Goal: Task Accomplishment & Management: Manage account settings

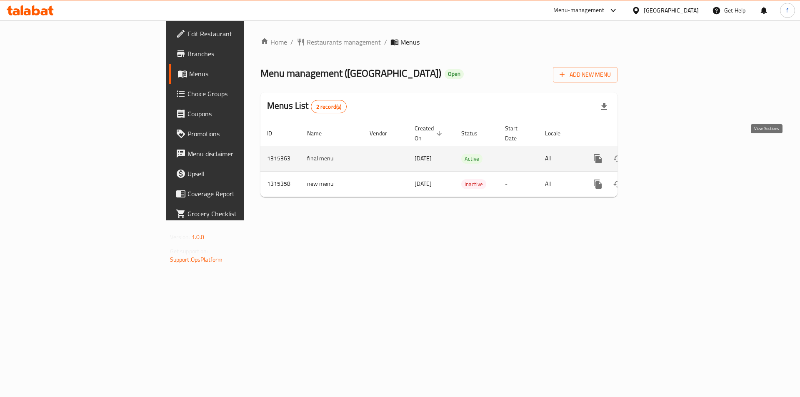
click at [668, 155] on link "enhanced table" at bounding box center [658, 159] width 20 height 20
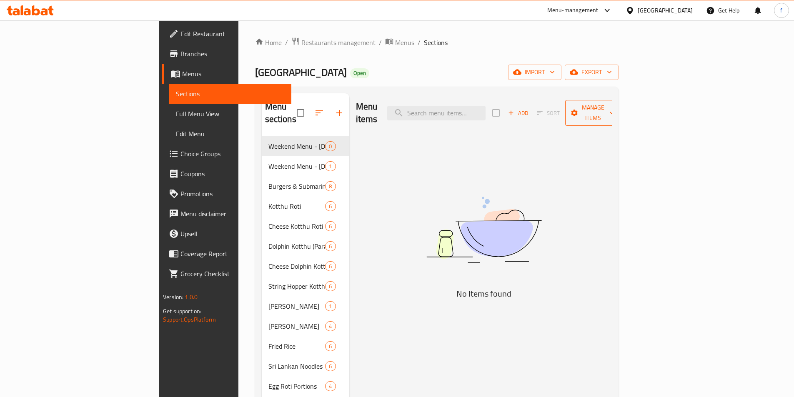
click at [578, 110] on icon "button" at bounding box center [574, 113] width 8 height 8
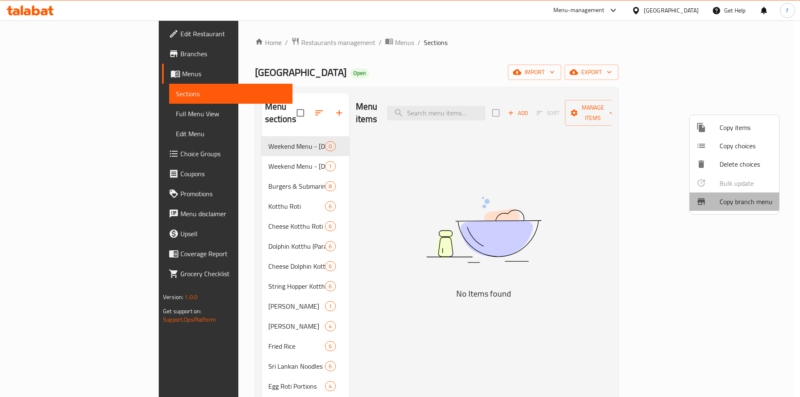
click at [715, 200] on div at bounding box center [707, 202] width 23 height 10
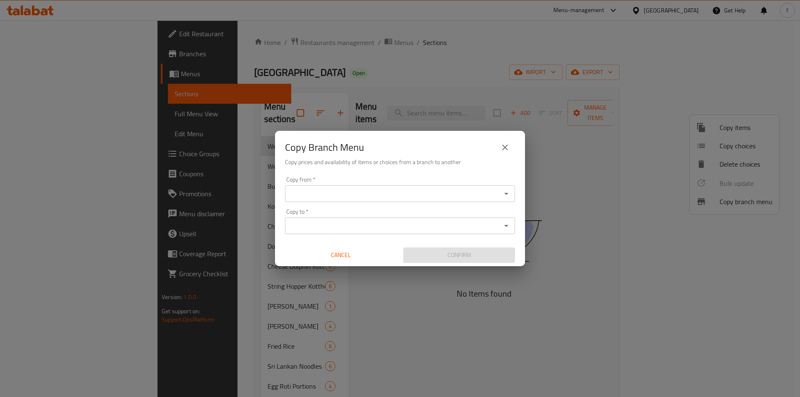
click at [391, 204] on div "Copy from   * Copy from * Copy to   * Copy to * Cancel Confirm" at bounding box center [400, 219] width 250 height 93
click at [394, 198] on input "Copy from   *" at bounding box center [393, 194] width 211 height 12
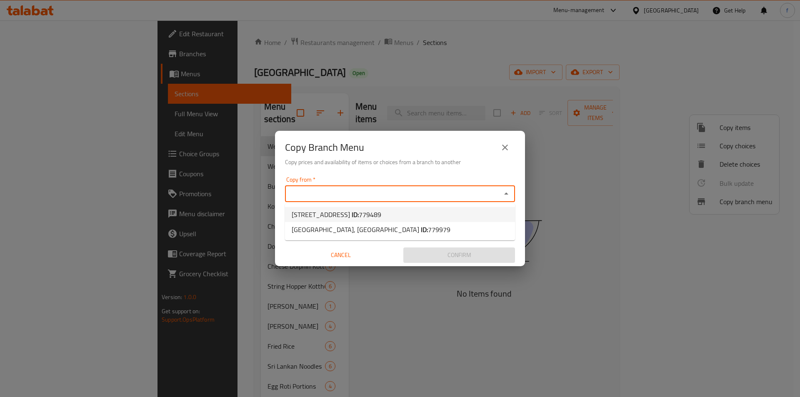
click at [407, 210] on li "[GEOGRAPHIC_DATA] 1 ID: 779489" at bounding box center [400, 214] width 230 height 15
type input "[STREET_ADDRESS]"
click at [410, 229] on input "Copy to   *" at bounding box center [393, 226] width 211 height 12
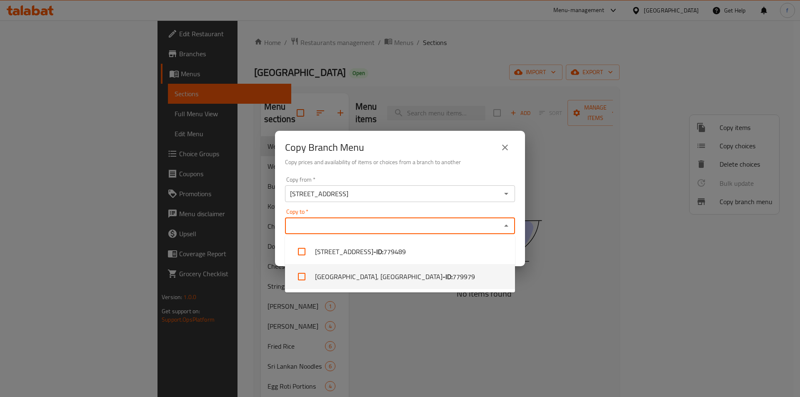
click at [443, 280] on b "- ID:" at bounding box center [448, 277] width 10 height 10
checkbox input "true"
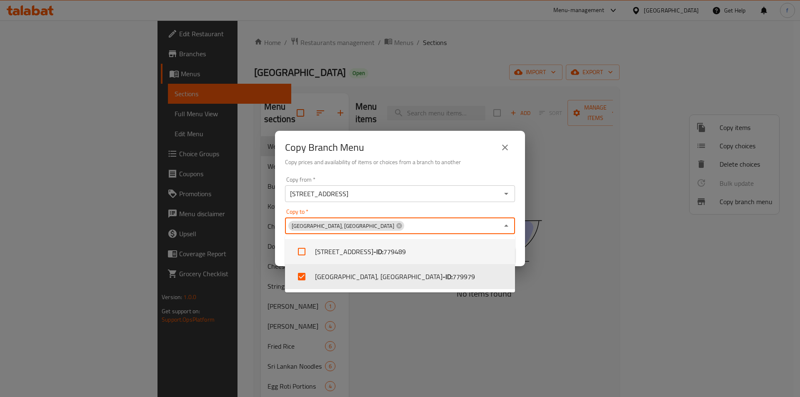
click at [400, 183] on div "Copy from   * [STREET_ADDRESS] Copy from *" at bounding box center [400, 189] width 230 height 25
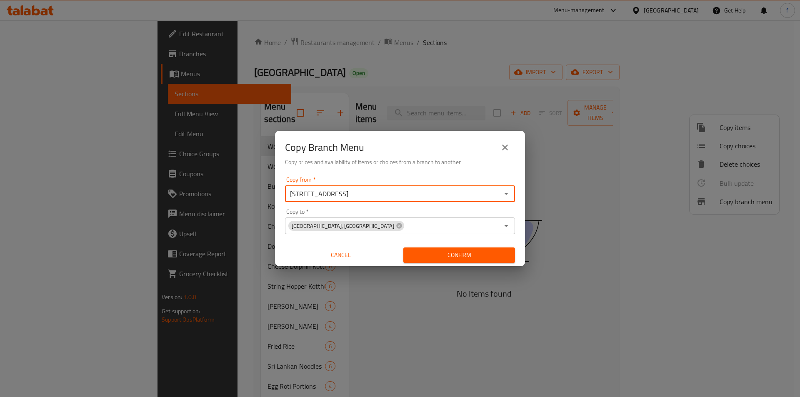
click at [320, 200] on div "[STREET_ADDRESS] Copy from *" at bounding box center [400, 193] width 230 height 17
click at [375, 210] on div "Copy to   * [GEOGRAPHIC_DATA], Al Karama Copy to *" at bounding box center [400, 221] width 230 height 25
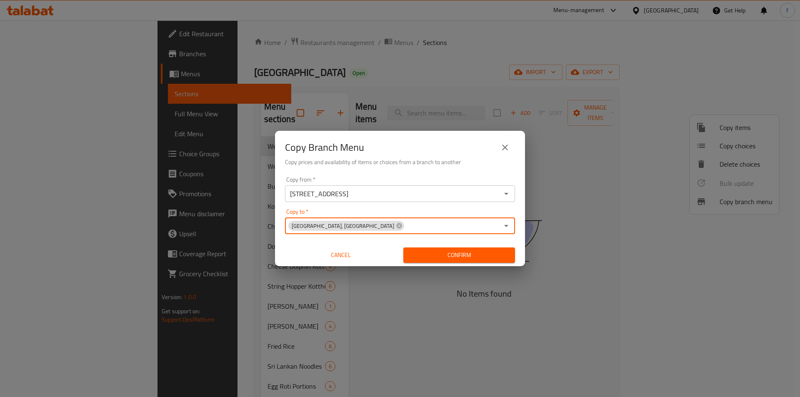
click at [458, 258] on span "Confirm" at bounding box center [459, 255] width 98 height 10
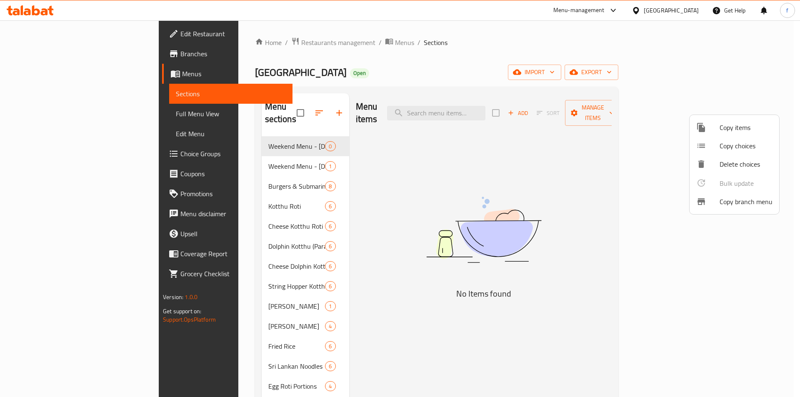
click at [54, 36] on div at bounding box center [400, 198] width 800 height 397
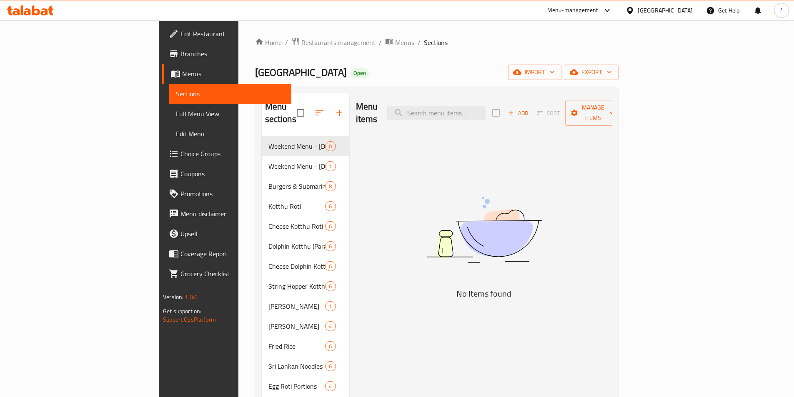
click at [180, 33] on span "Edit Restaurant" at bounding box center [232, 34] width 104 height 10
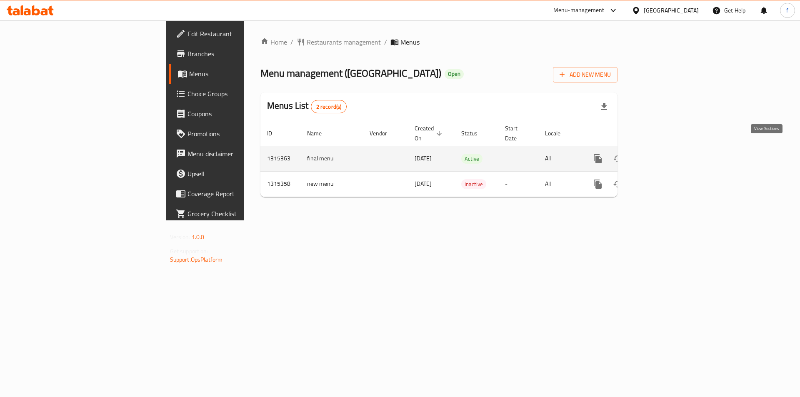
click at [663, 154] on icon "enhanced table" at bounding box center [658, 159] width 10 height 10
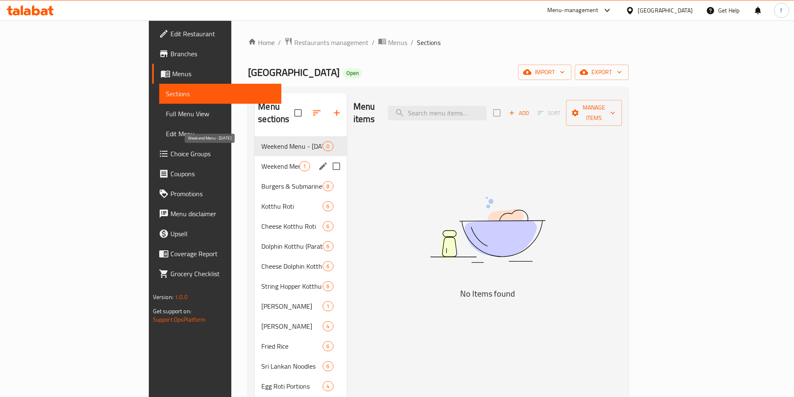
click at [261, 161] on span "Weekend Menu - [DATE]" at bounding box center [280, 166] width 38 height 10
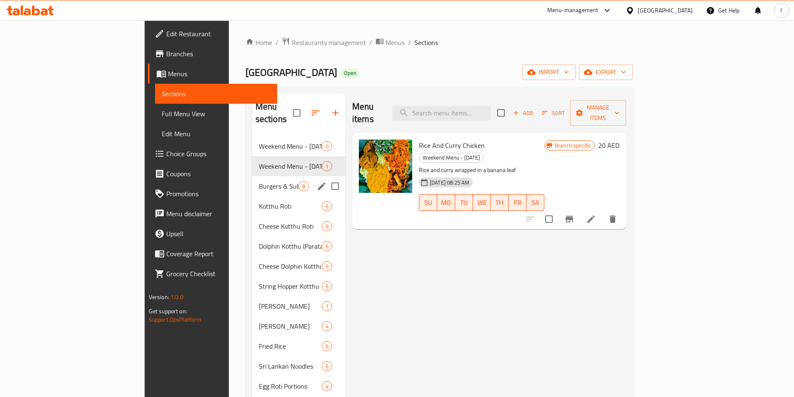
click at [252, 176] on div "Burgers & Submarines 8" at bounding box center [298, 186] width 93 height 20
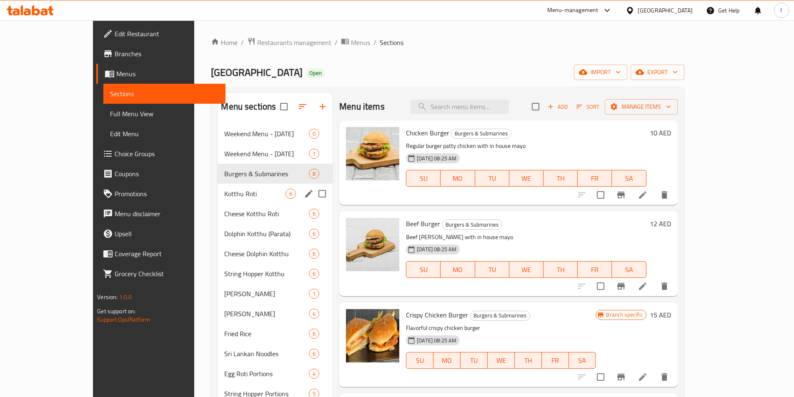
click at [239, 188] on div "Kotthu Roti 6" at bounding box center [275, 194] width 115 height 20
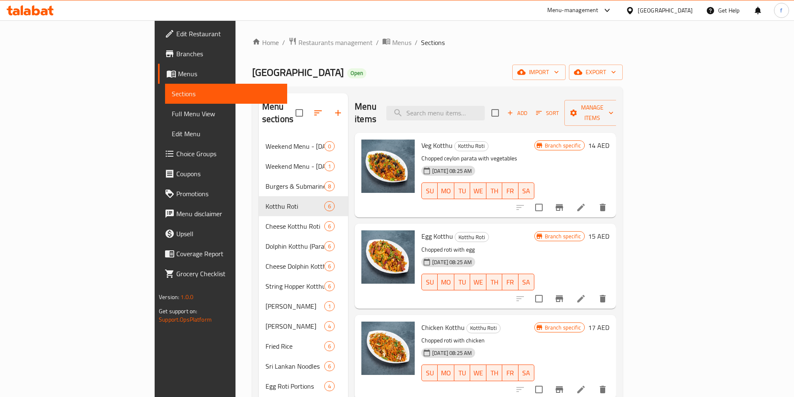
click at [446, 12] on div "Menu-management United Arab Emirates Get Help f" at bounding box center [397, 10] width 794 height 20
